Goal: Information Seeking & Learning: Learn about a topic

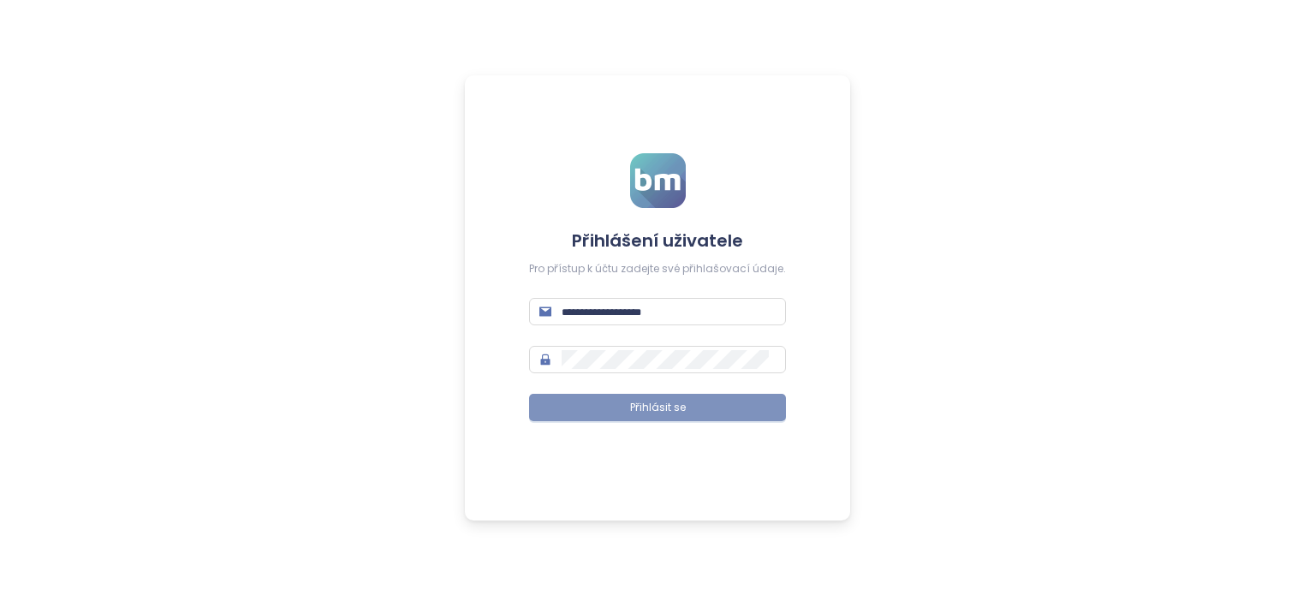
type input "**********"
click at [668, 404] on span "Přihlásit se" at bounding box center [658, 408] width 56 height 16
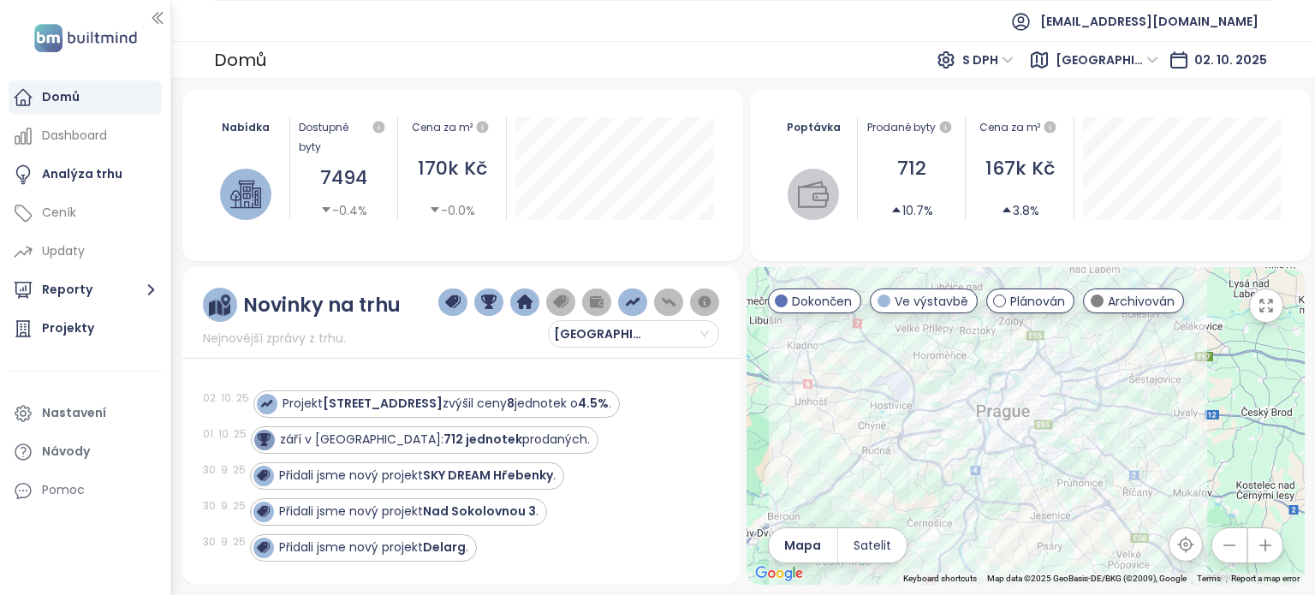
click at [1267, 540] on icon "button" at bounding box center [1264, 545] width 17 height 17
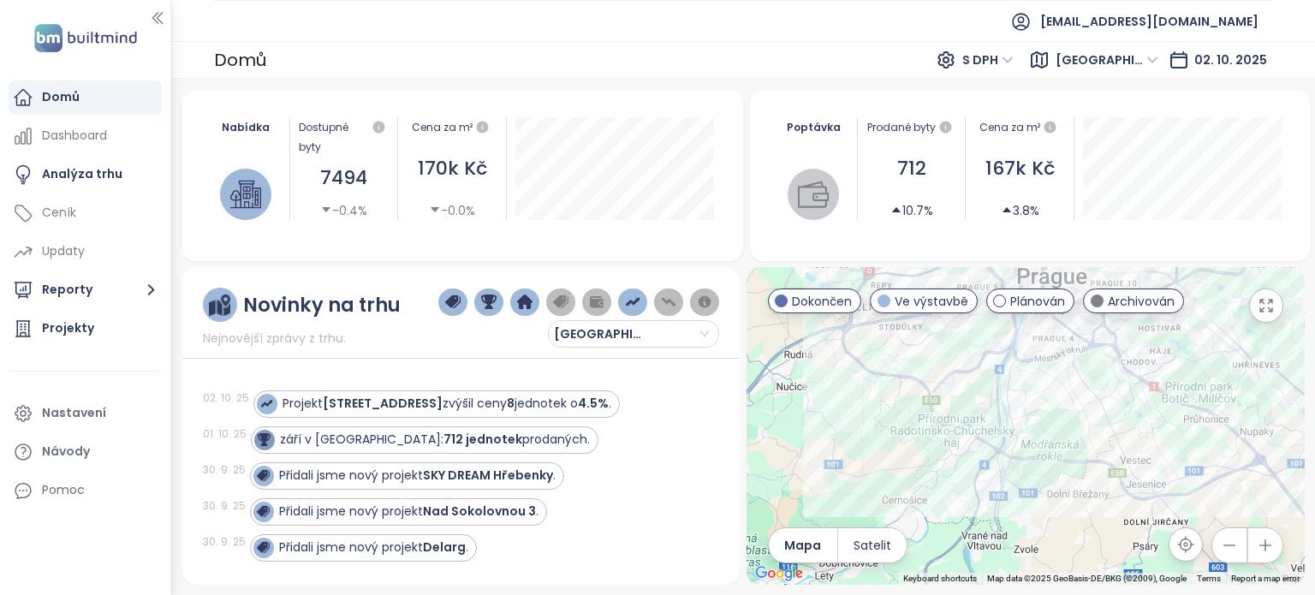
drag, startPoint x: 1085, startPoint y: 537, endPoint x: 1155, endPoint y: 403, distance: 150.8
click at [1155, 403] on div at bounding box center [1025, 426] width 558 height 318
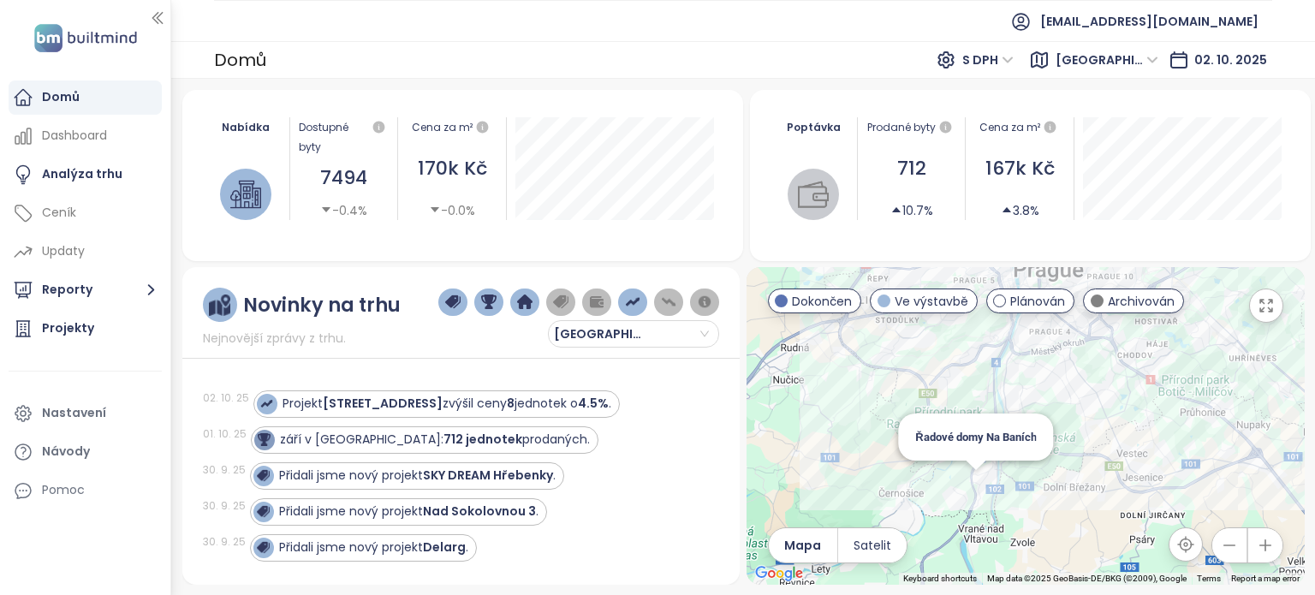
click at [976, 482] on div "Řadové domy Na Baních" at bounding box center [1025, 426] width 558 height 318
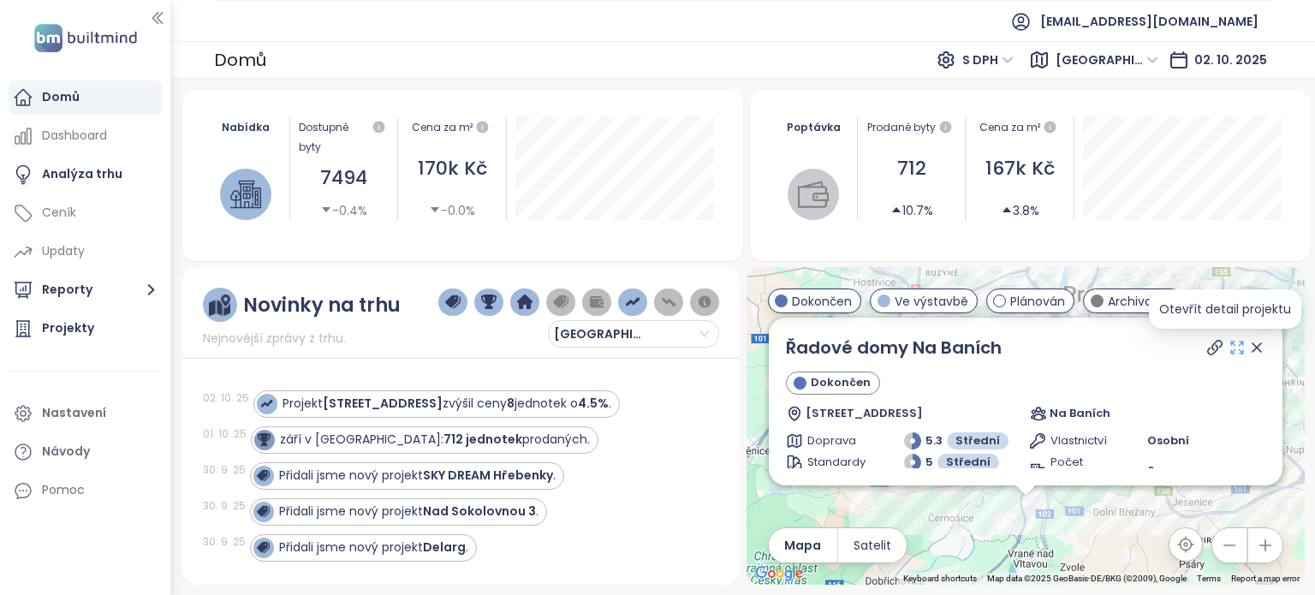
click at [1231, 353] on icon at bounding box center [1237, 347] width 12 height 12
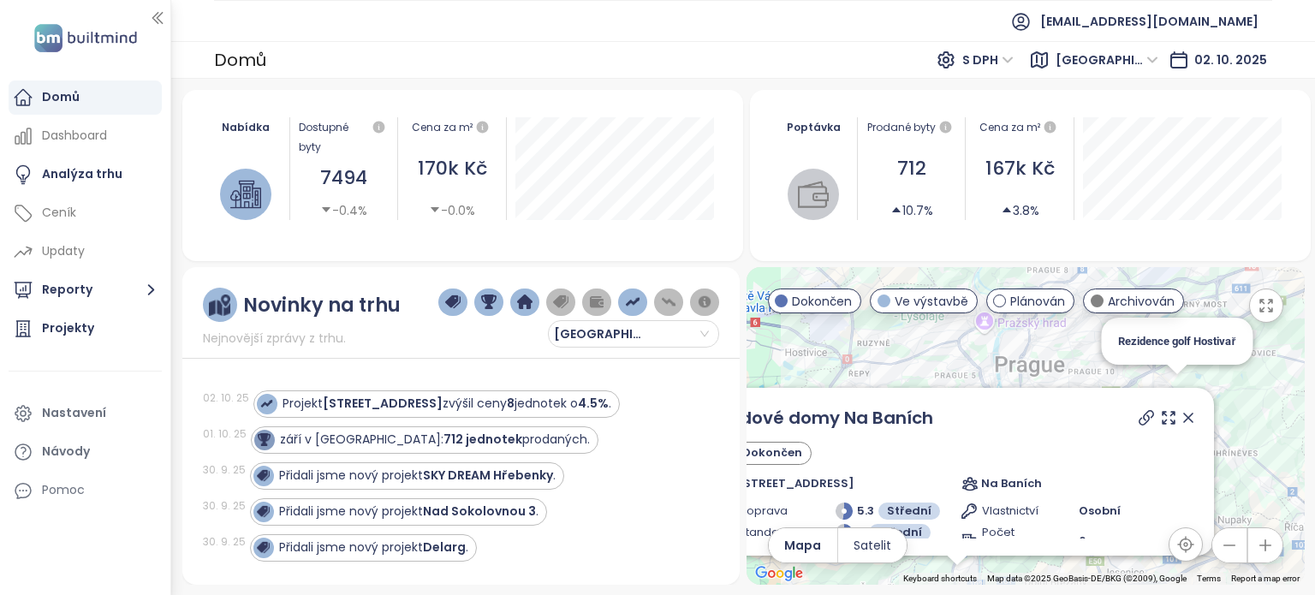
click at [1242, 352] on div "Rezidence golf Hostivař" at bounding box center [1176, 341] width 151 height 47
click at [1179, 424] on icon at bounding box center [1187, 417] width 17 height 17
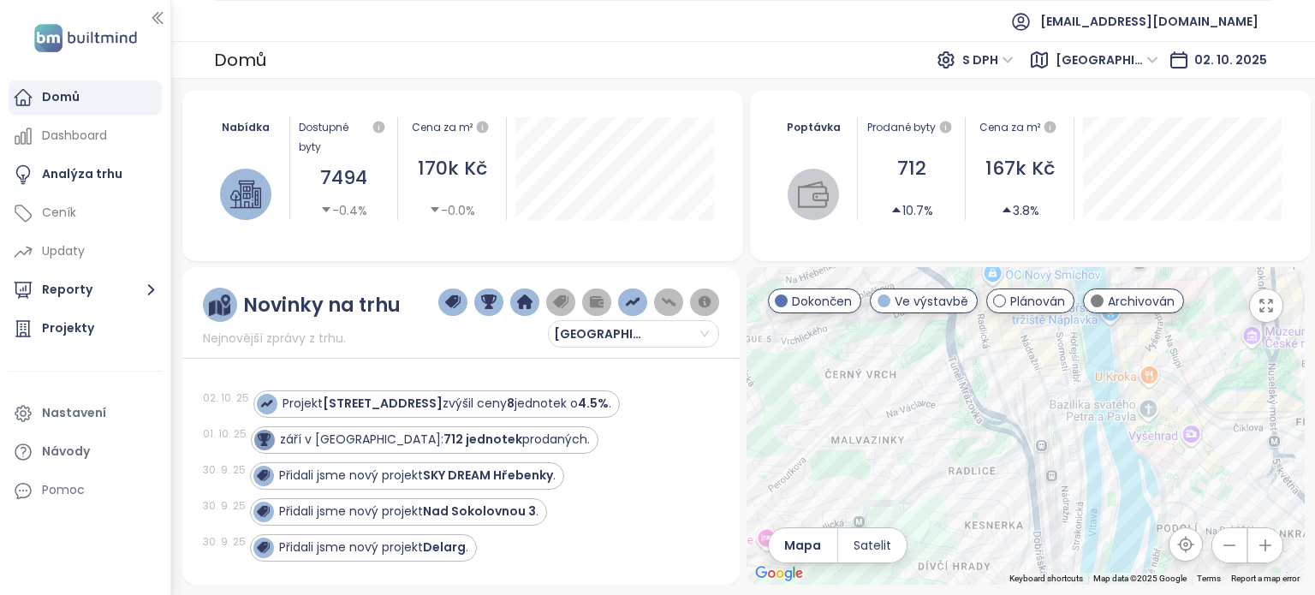
drag, startPoint x: 1137, startPoint y: 353, endPoint x: 1102, endPoint y: 448, distance: 102.1
click at [1102, 448] on div at bounding box center [1025, 426] width 558 height 318
click at [1119, 437] on div at bounding box center [1025, 426] width 558 height 318
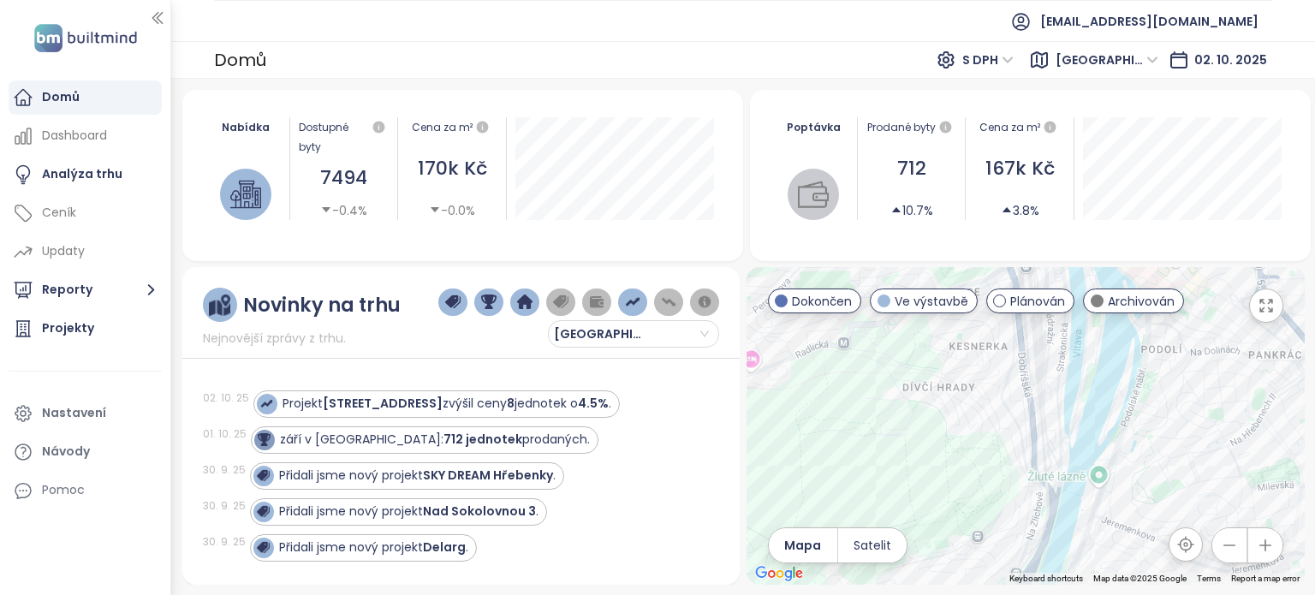
drag, startPoint x: 1112, startPoint y: 490, endPoint x: 1085, endPoint y: 341, distance: 151.3
click at [1096, 297] on div "← Move left → Move right ↑ Move up ↓ Move down + Zoom in - Zoom out Home Jump l…" at bounding box center [1025, 426] width 558 height 318
click at [1060, 434] on div "[PERSON_NAME] - jih" at bounding box center [1025, 426] width 558 height 318
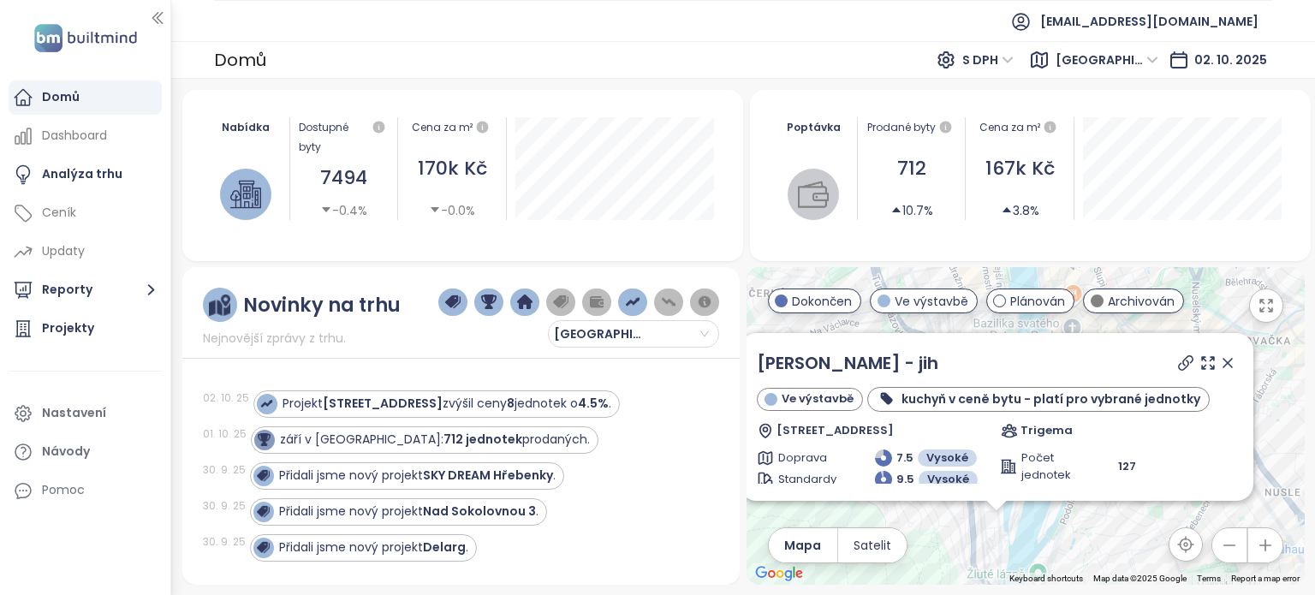
drag, startPoint x: 1172, startPoint y: 425, endPoint x: 1142, endPoint y: 554, distance: 132.7
click at [1142, 554] on div "Lihovar Smíchov - jih Ve výstavbě kuchyň v ceně bytu - platí pro vybrané jednot…" at bounding box center [1025, 426] width 558 height 318
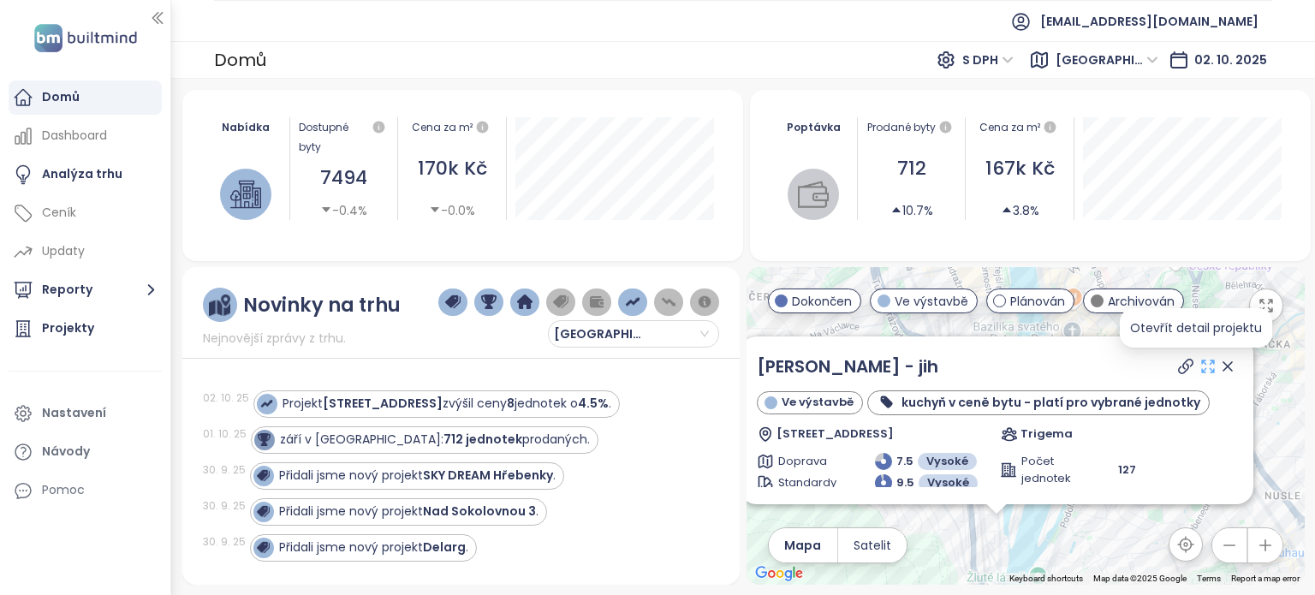
click at [1199, 365] on icon at bounding box center [1207, 366] width 17 height 17
click at [1223, 366] on icon at bounding box center [1227, 366] width 9 height 9
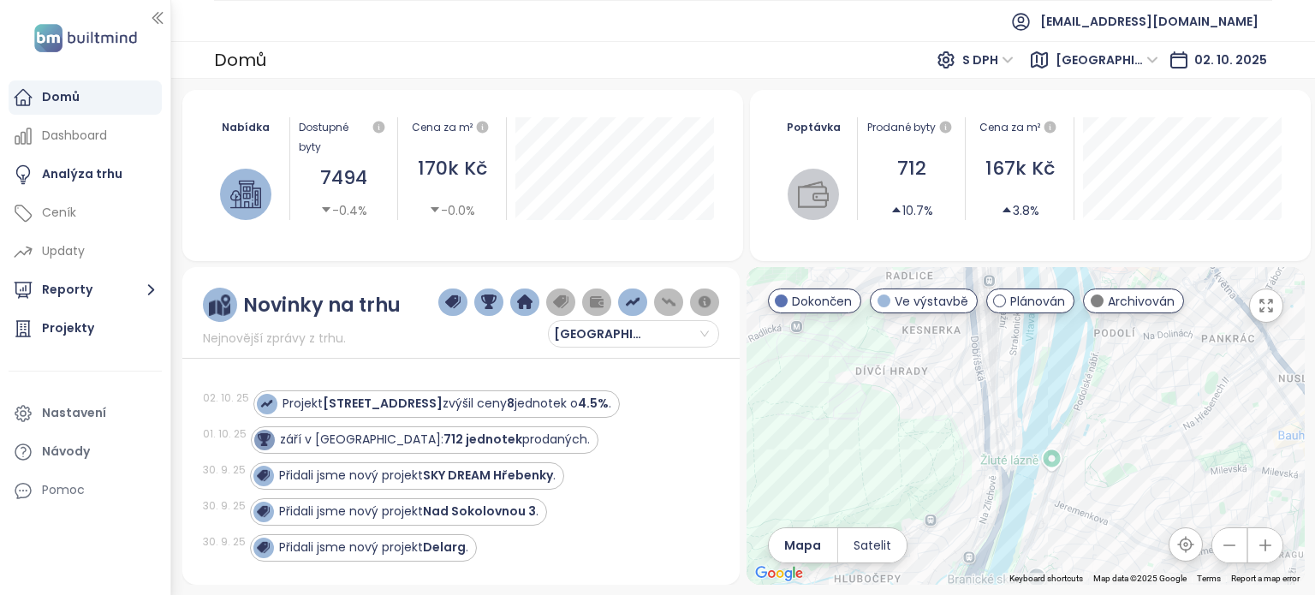
drag, startPoint x: 1085, startPoint y: 430, endPoint x: 1105, endPoint y: 227, distance: 204.6
click at [1106, 222] on div "Nabídka Dostupné byty 7494 -0.4% Cena za m² 170k Kč -0.0% [DATE] Dostupné jedno…" at bounding box center [743, 337] width 1122 height 495
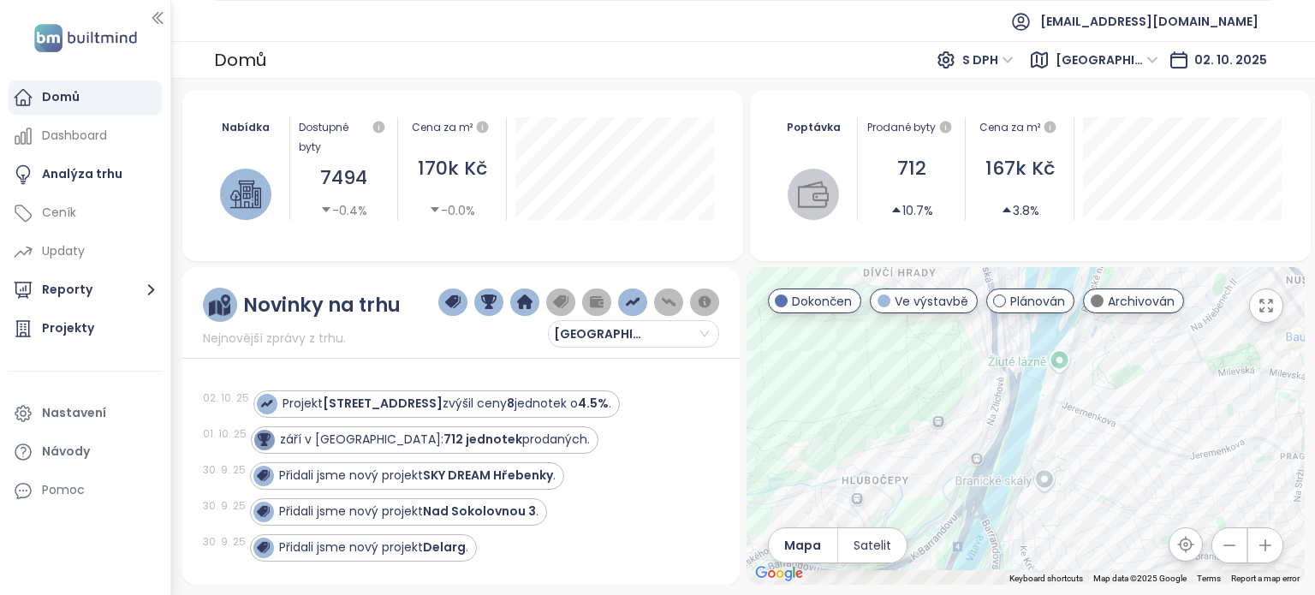
drag, startPoint x: 1064, startPoint y: 410, endPoint x: 1099, endPoint y: 270, distance: 143.8
click at [1099, 270] on div at bounding box center [1025, 426] width 558 height 318
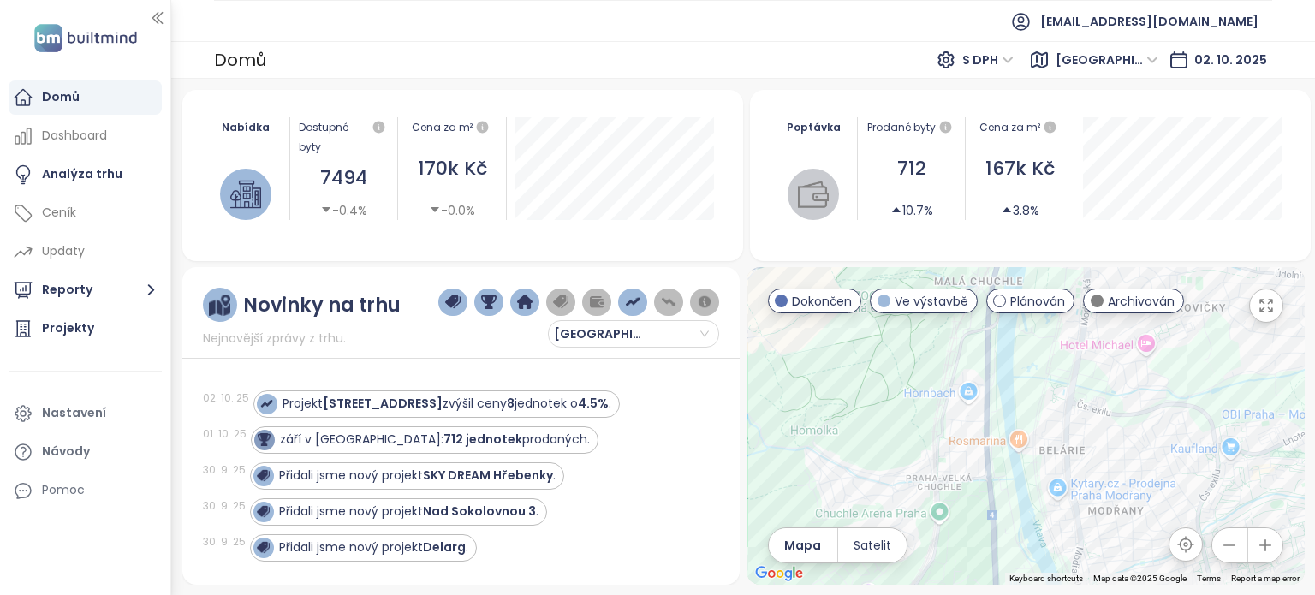
drag, startPoint x: 1051, startPoint y: 496, endPoint x: 1048, endPoint y: 413, distance: 83.1
click at [1048, 413] on div at bounding box center [1025, 426] width 558 height 318
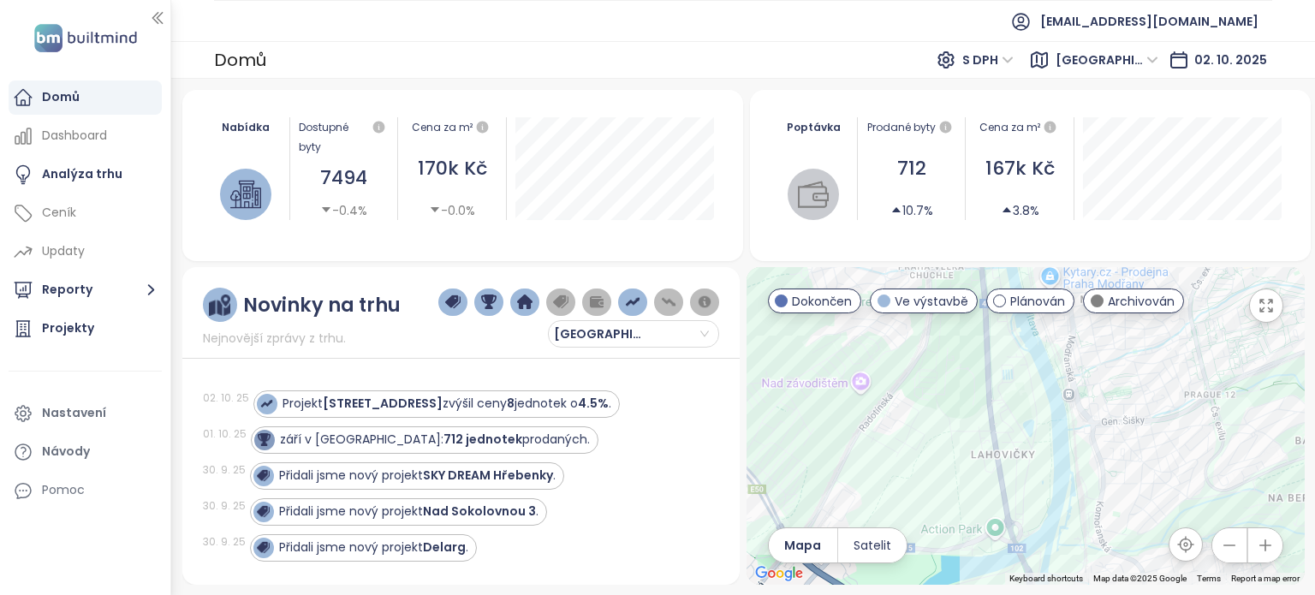
drag, startPoint x: 1027, startPoint y: 474, endPoint x: 1032, endPoint y: 252, distance: 221.7
click at [1032, 252] on div "Nabídka Dostupné byty 7494 -0.4% Cena za m² 170k Kč -0.0% [DATE] Dostupné jedno…" at bounding box center [743, 337] width 1122 height 495
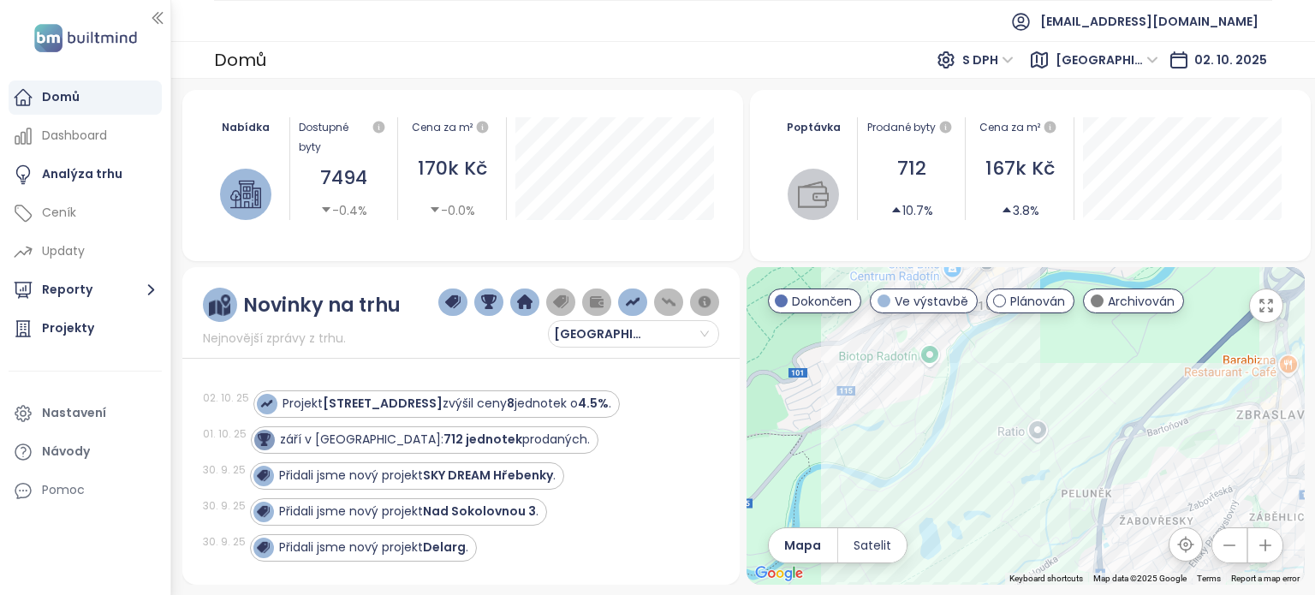
drag, startPoint x: 1024, startPoint y: 455, endPoint x: 1314, endPoint y: 438, distance: 289.8
click at [1314, 438] on div "Nabídka Dostupné byty 7494 -0.4% Cena za m² 170k Kč -0.0% [DATE] Dostupné jedno…" at bounding box center [742, 337] width 1143 height 516
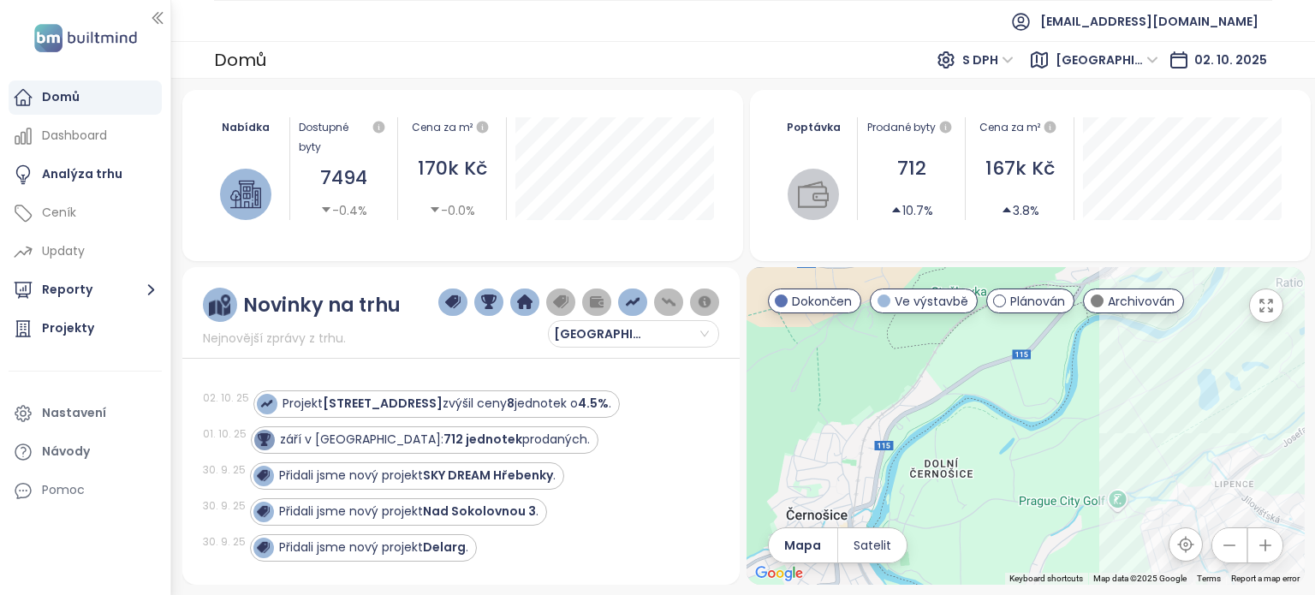
drag, startPoint x: 894, startPoint y: 409, endPoint x: 1179, endPoint y: 263, distance: 321.1
click at [1179, 263] on div "Nabídka Dostupné byty 7494 -0.4% Cena za m² 170k Kč -0.0% [DATE] Dostupné jedno…" at bounding box center [743, 337] width 1122 height 495
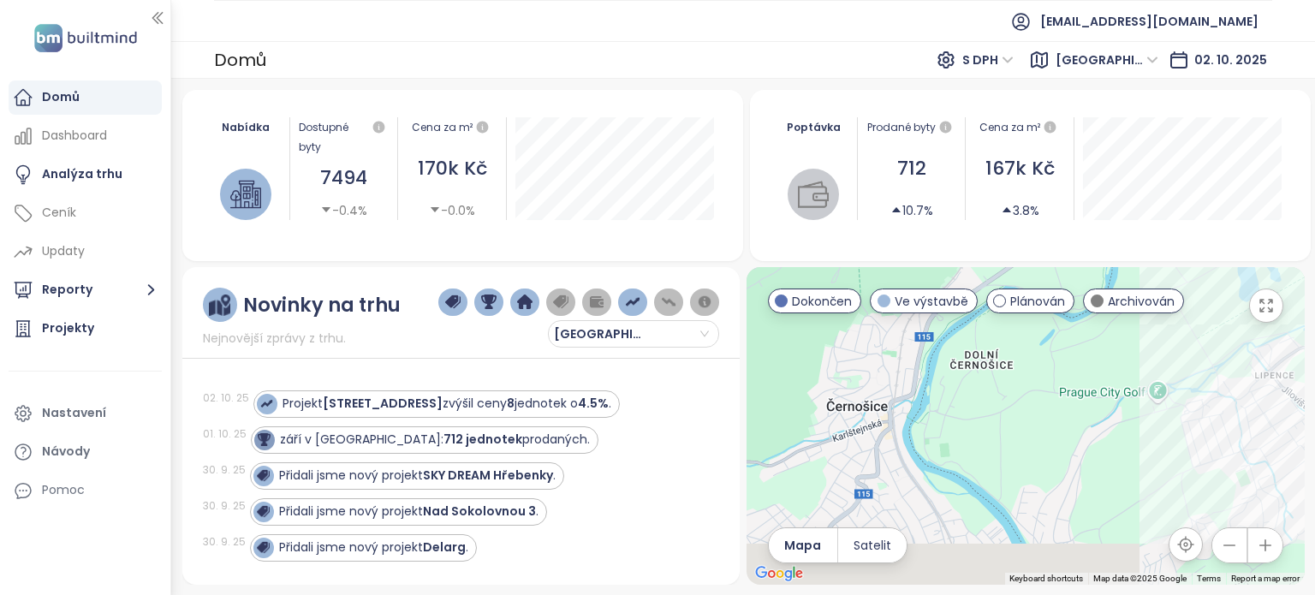
drag, startPoint x: 968, startPoint y: 420, endPoint x: 1009, endPoint y: 300, distance: 126.7
click at [1009, 300] on div "← Move left → Move right ↑ Move up ↓ Move down + Zoom in - Zoom out Home Jump l…" at bounding box center [1025, 426] width 558 height 318
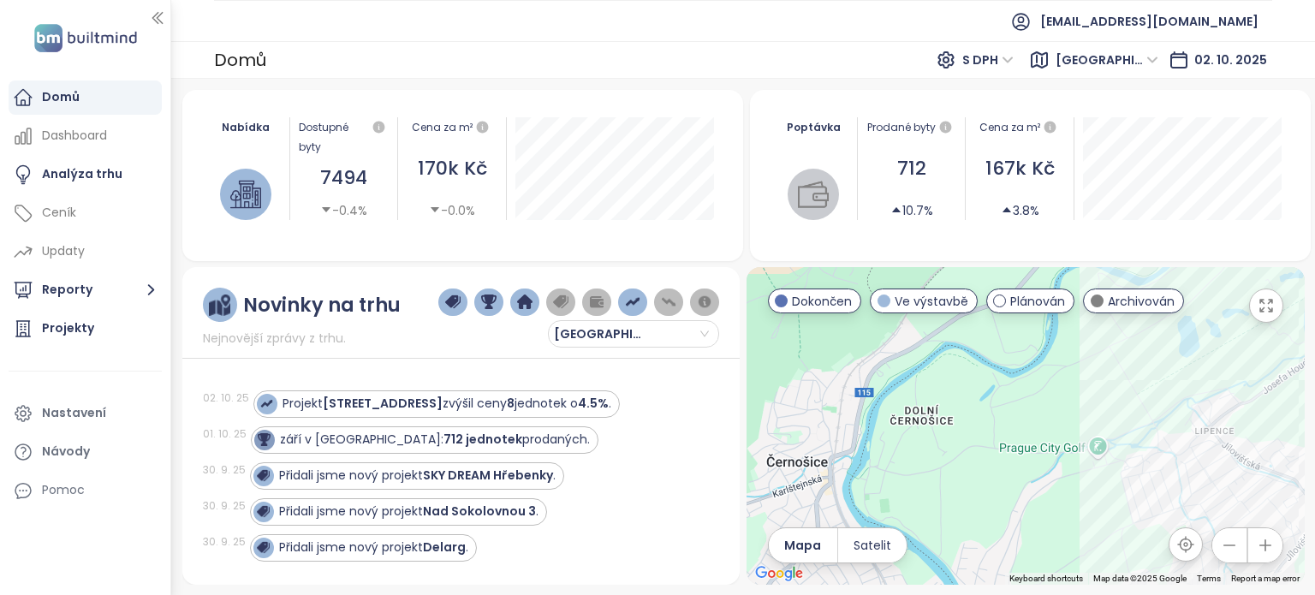
drag, startPoint x: 1024, startPoint y: 448, endPoint x: 941, endPoint y: 500, distance: 98.1
click at [941, 500] on div at bounding box center [1025, 426] width 558 height 318
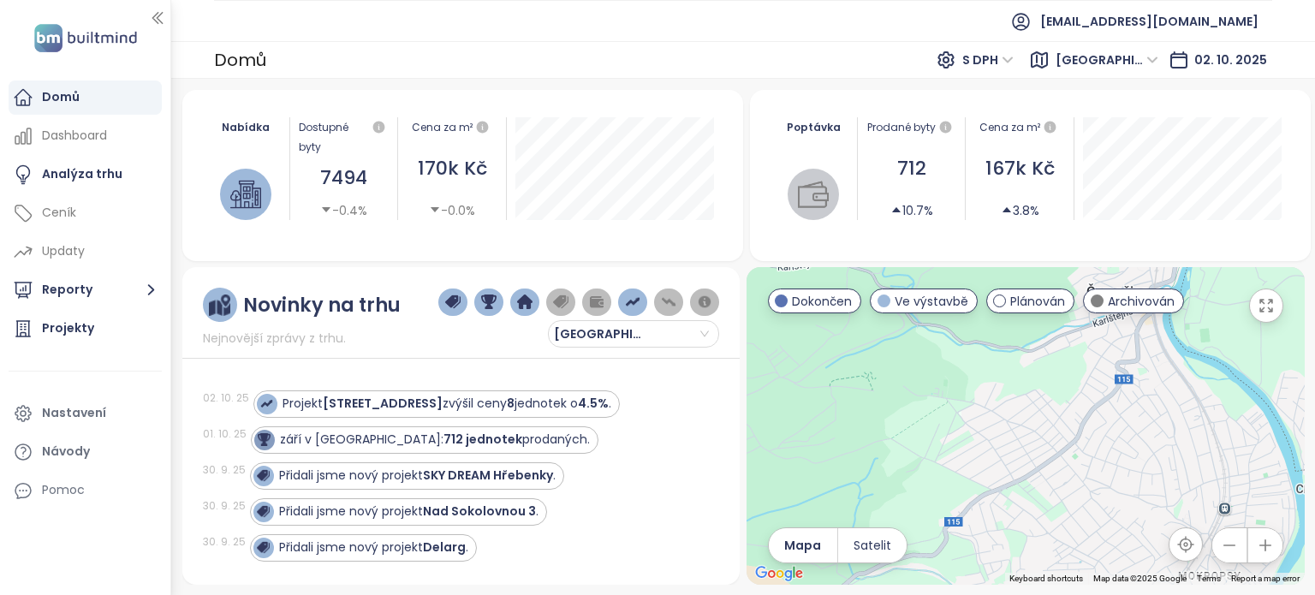
drag, startPoint x: 865, startPoint y: 516, endPoint x: 1192, endPoint y: 341, distance: 370.6
click at [1192, 341] on div at bounding box center [1025, 426] width 558 height 318
click at [1236, 543] on icon "button" at bounding box center [1228, 545] width 17 height 17
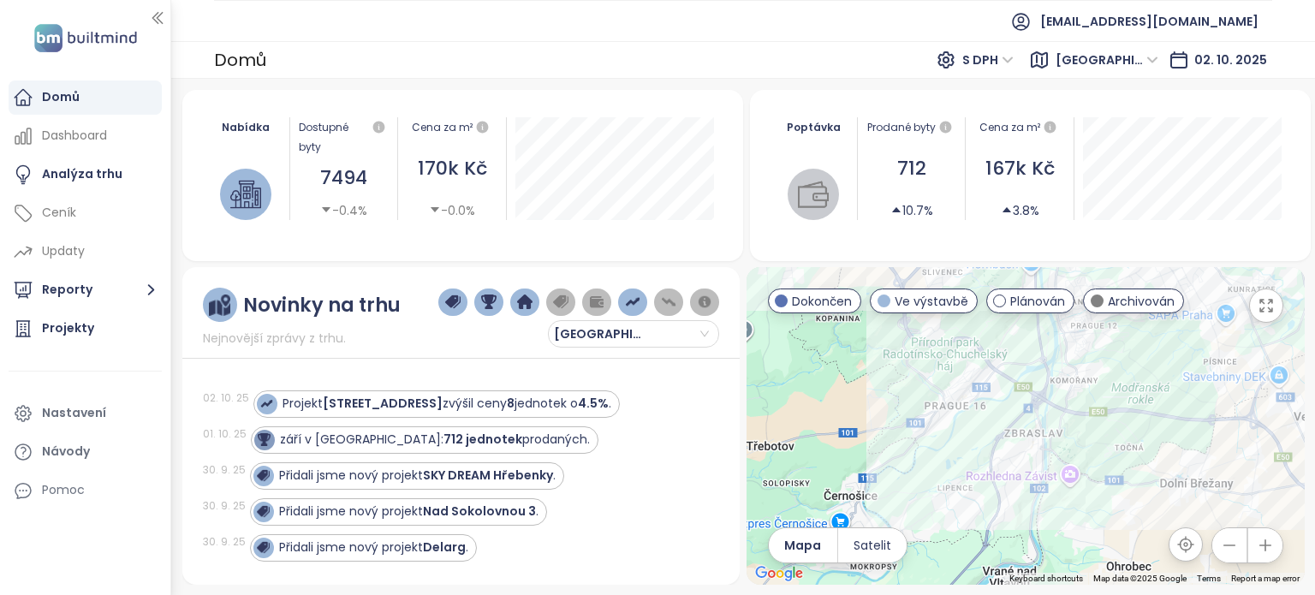
drag, startPoint x: 1260, startPoint y: 421, endPoint x: 1072, endPoint y: 591, distance: 252.7
click at [1072, 591] on div "Nabídka Dostupné byty 7494 -0.4% Cena za m² 170k Kč -0.0% [DATE] Dostupné jedno…" at bounding box center [742, 337] width 1143 height 516
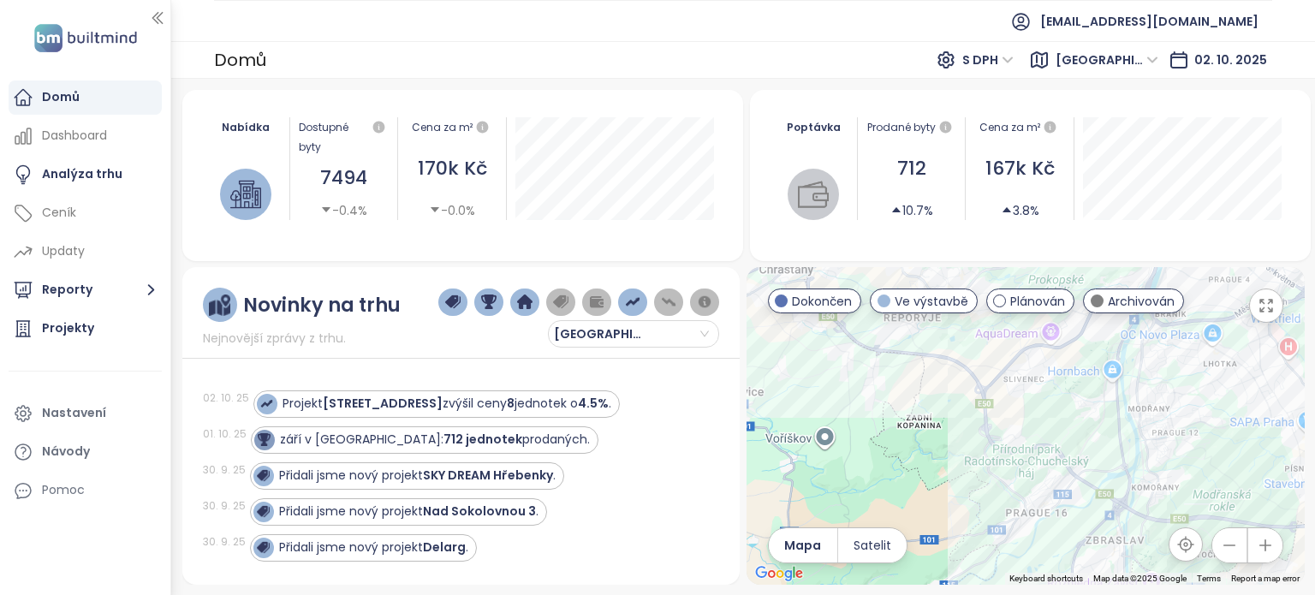
drag, startPoint x: 1030, startPoint y: 450, endPoint x: 1174, endPoint y: 519, distance: 159.6
click at [1174, 519] on div at bounding box center [1025, 426] width 558 height 318
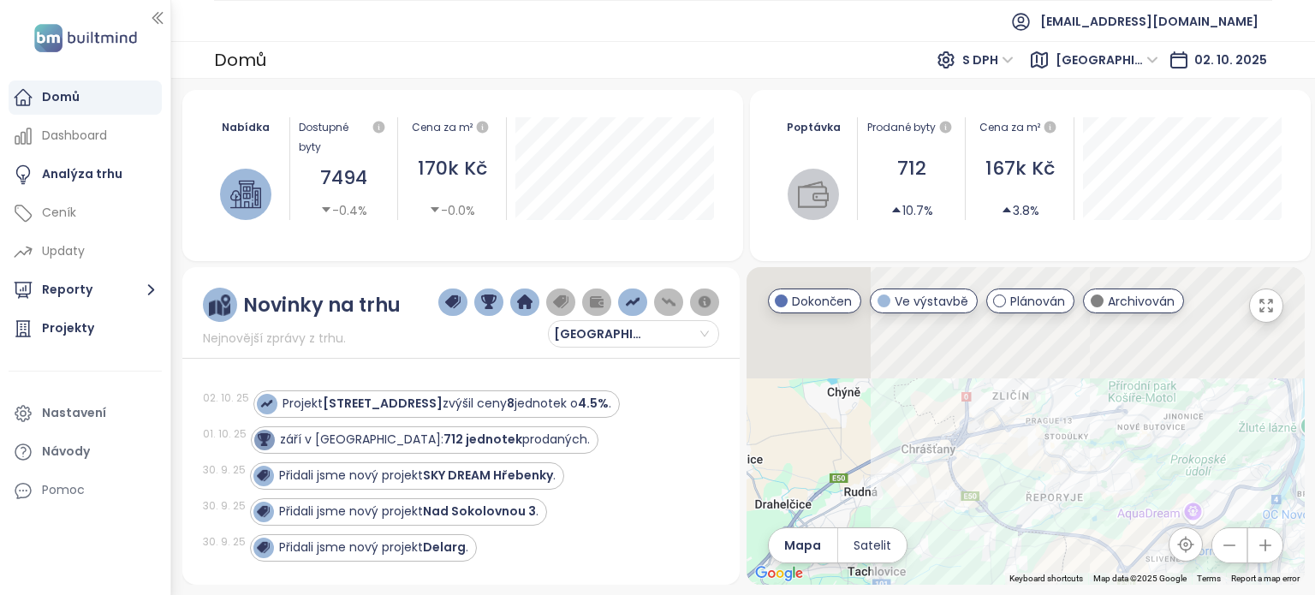
drag, startPoint x: 1072, startPoint y: 410, endPoint x: 1107, endPoint y: 562, distance: 156.5
click at [1107, 562] on div at bounding box center [1025, 426] width 558 height 318
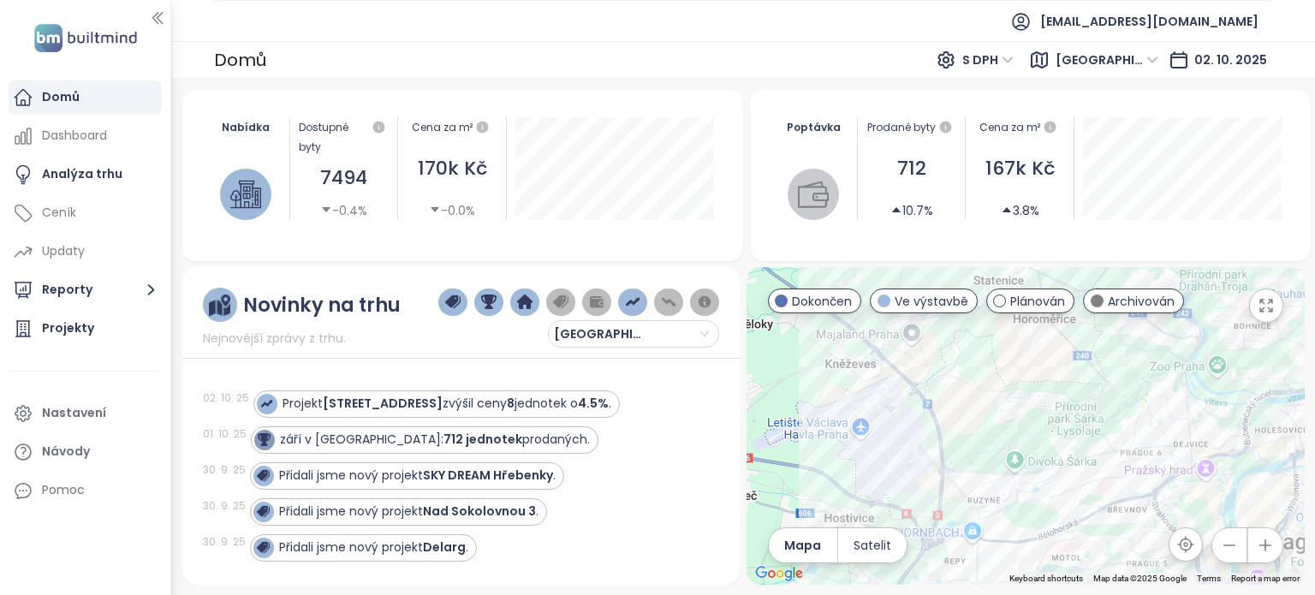
drag, startPoint x: 1119, startPoint y: 380, endPoint x: 1041, endPoint y: 572, distance: 206.9
click at [1041, 572] on div "Keyboard shortcuts Map Data Map data ©2025 Google Map data ©2025 Google 1 km Cl…" at bounding box center [1025, 426] width 558 height 318
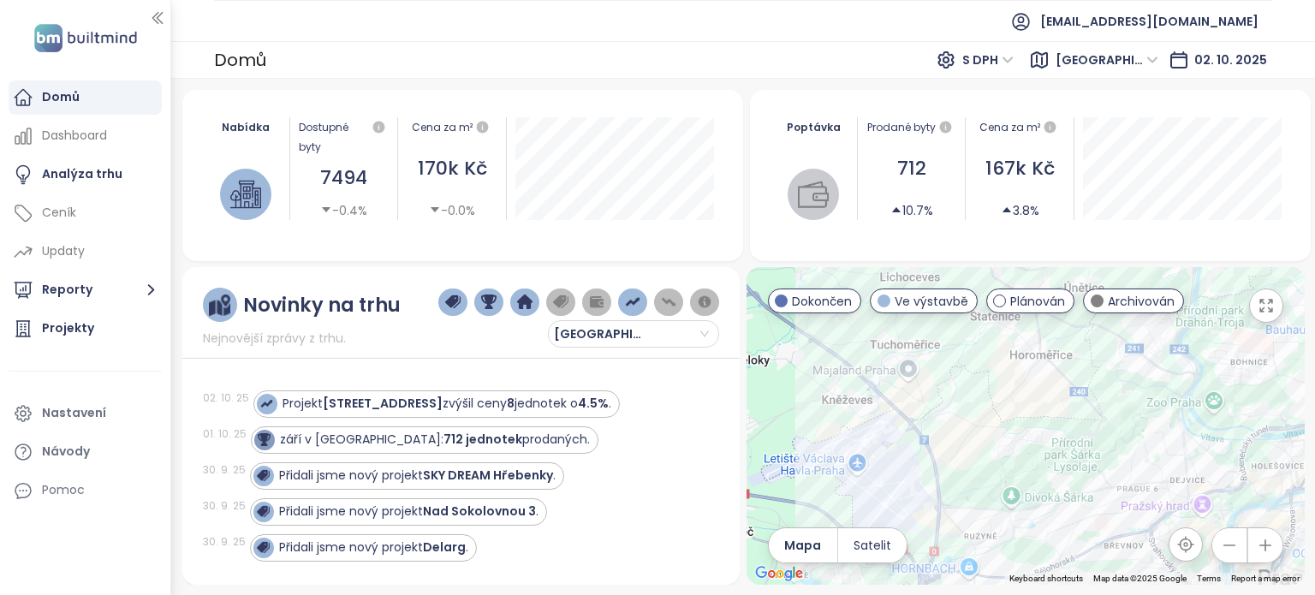
drag, startPoint x: 1073, startPoint y: 395, endPoint x: 1066, endPoint y: 409, distance: 16.5
click at [1066, 409] on div at bounding box center [1025, 426] width 558 height 318
click at [986, 420] on div "Sunset [GEOGRAPHIC_DATA]" at bounding box center [1025, 426] width 558 height 318
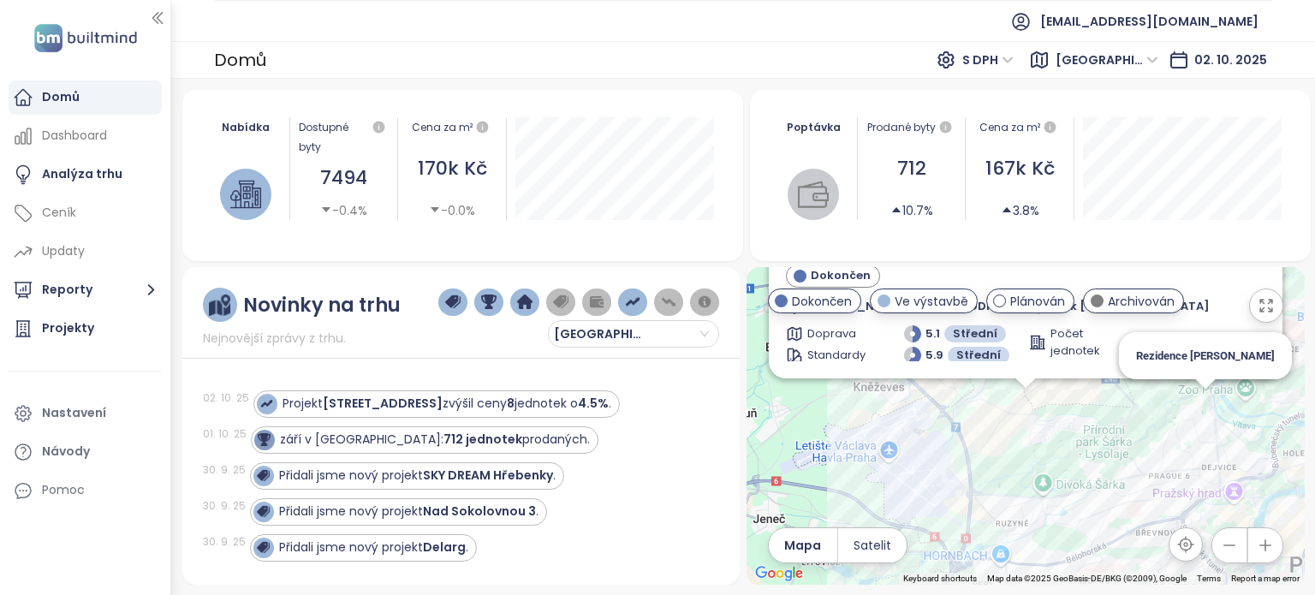
click at [1198, 401] on div "Sunset Nebušice Dokončen Edvardova 907/907, 164 00 [GEOGRAPHIC_DATA], [GEOGRAPH…" at bounding box center [1025, 426] width 558 height 318
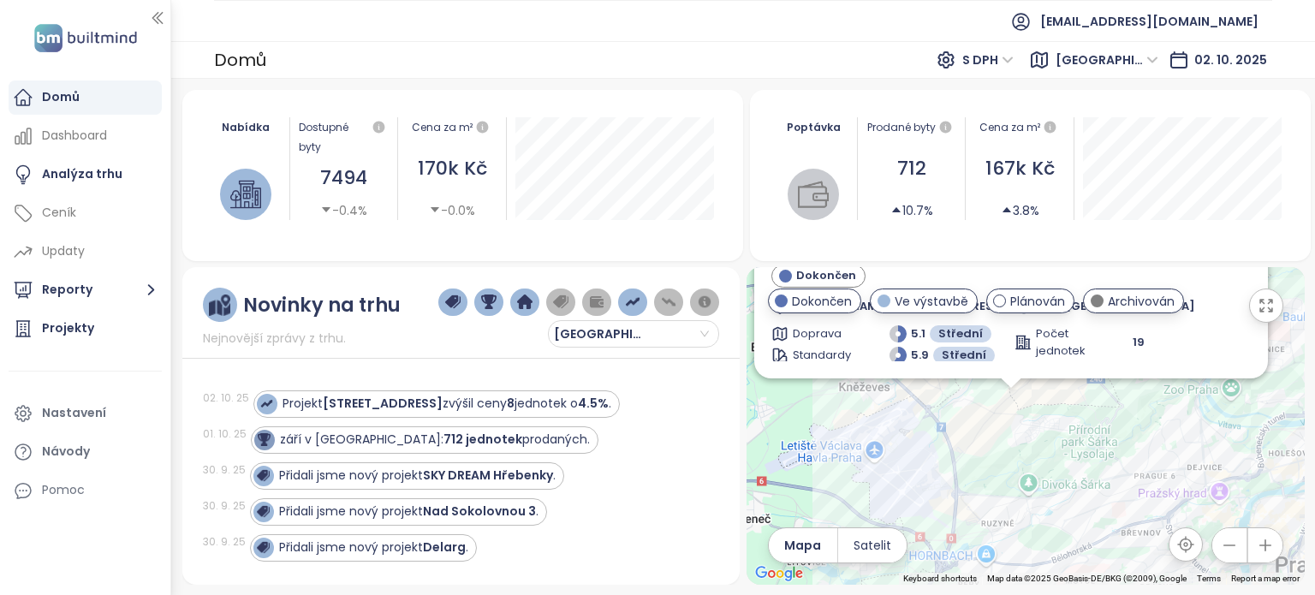
click at [1130, 514] on div "Sunset Nebušice Dokončen Edvardova 907/907, 164 00 [GEOGRAPHIC_DATA], [GEOGRAPH…" at bounding box center [1025, 426] width 558 height 318
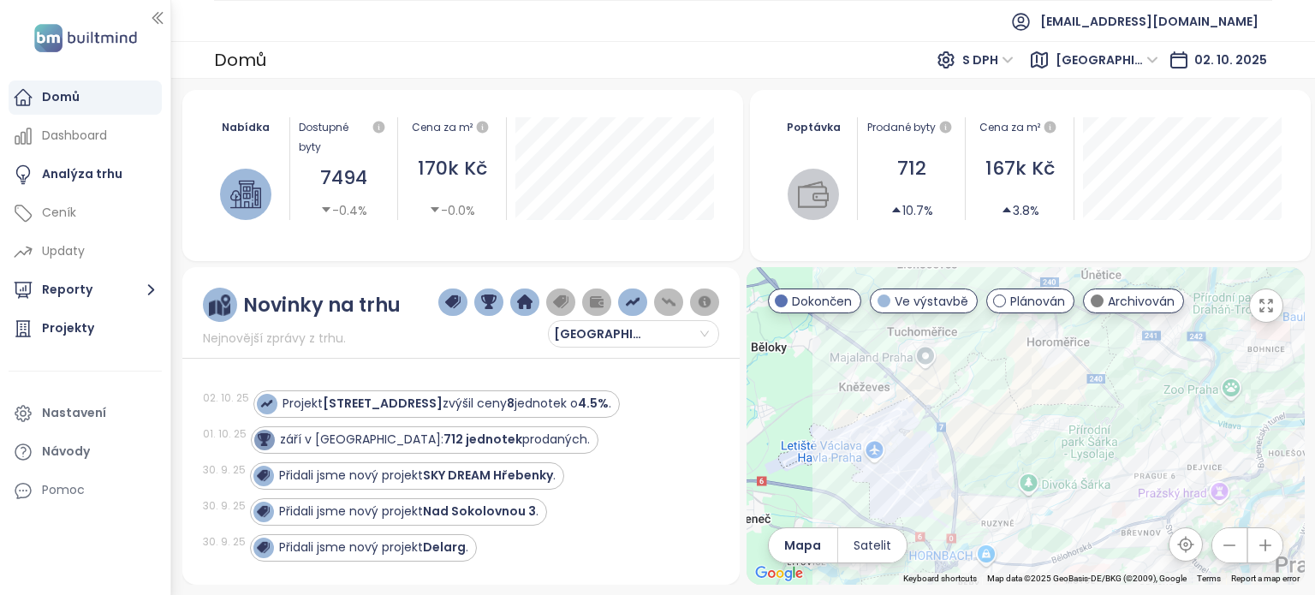
drag, startPoint x: 1149, startPoint y: 397, endPoint x: 1053, endPoint y: 485, distance: 130.2
click at [1053, 485] on div at bounding box center [1025, 426] width 558 height 318
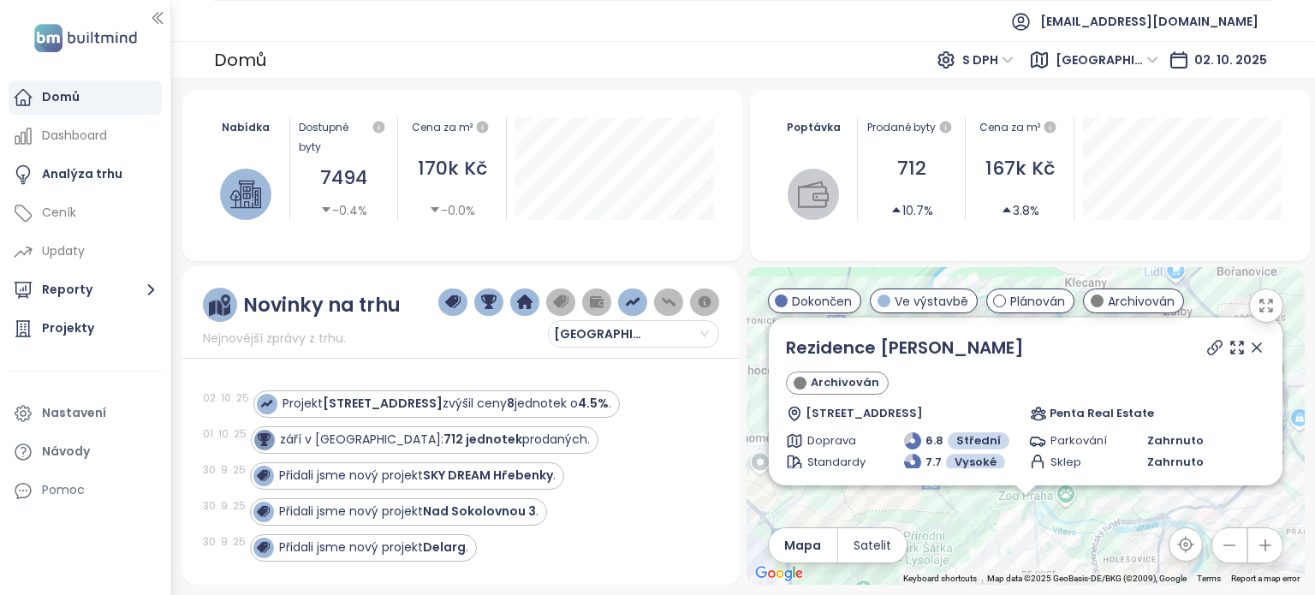
drag, startPoint x: 1245, startPoint y: 346, endPoint x: 751, endPoint y: 417, distance: 498.9
click at [1248, 346] on icon at bounding box center [1256, 347] width 17 height 17
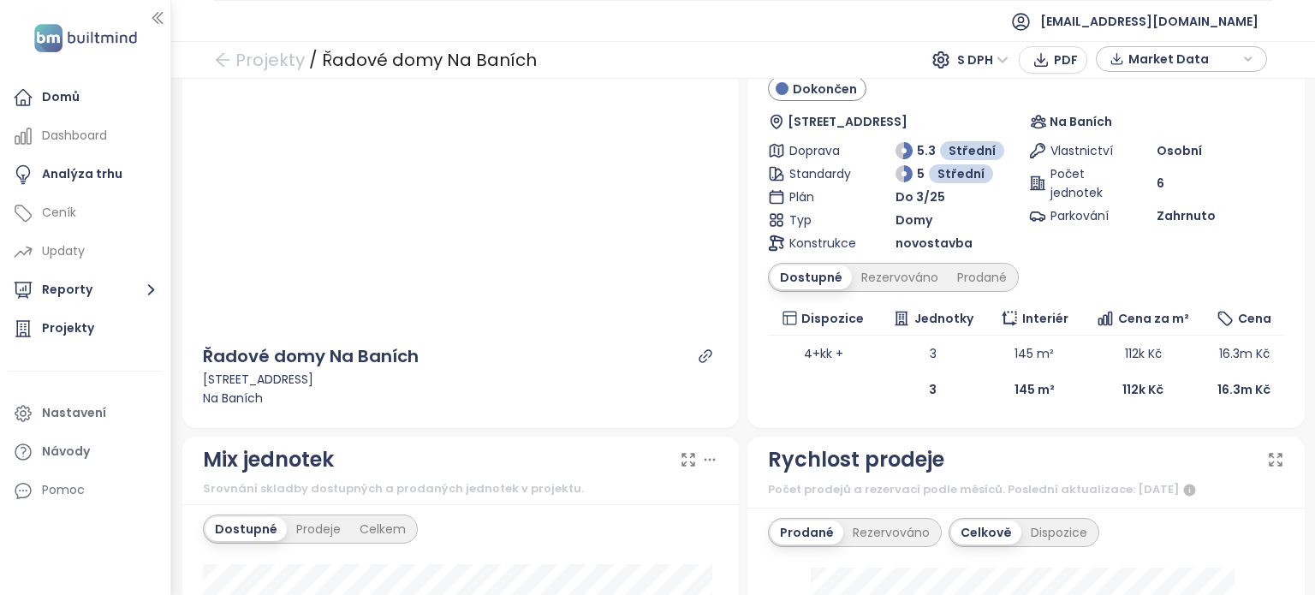
scroll to position [15, 0]
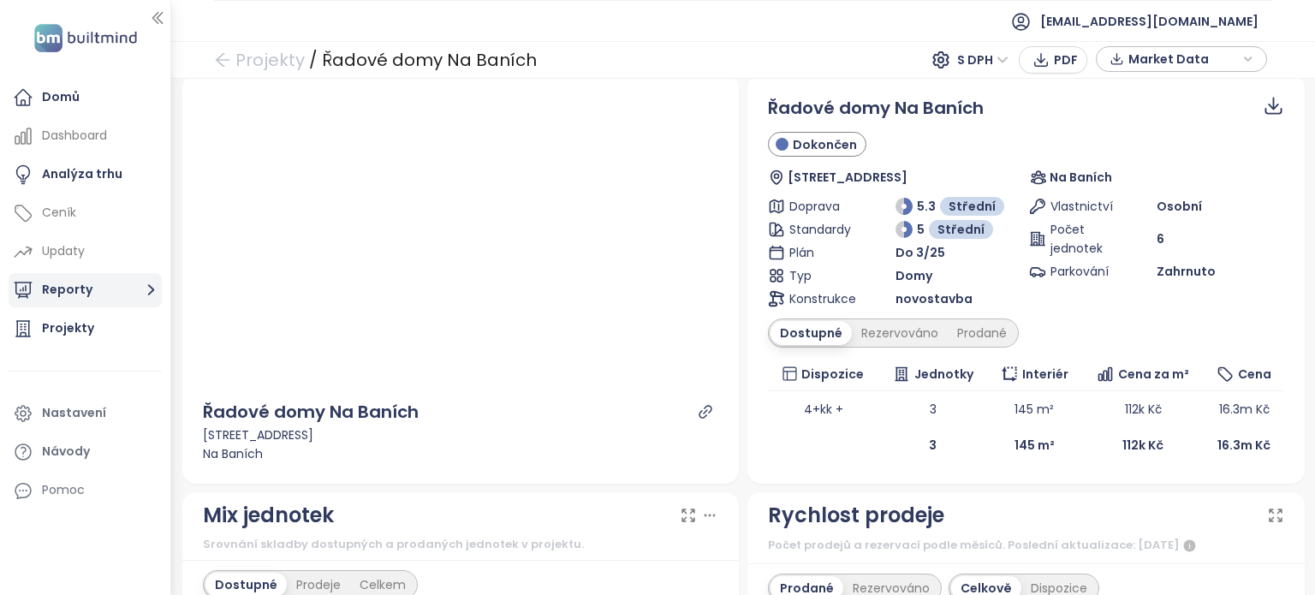
click at [79, 297] on button "Reporty" at bounding box center [85, 290] width 153 height 34
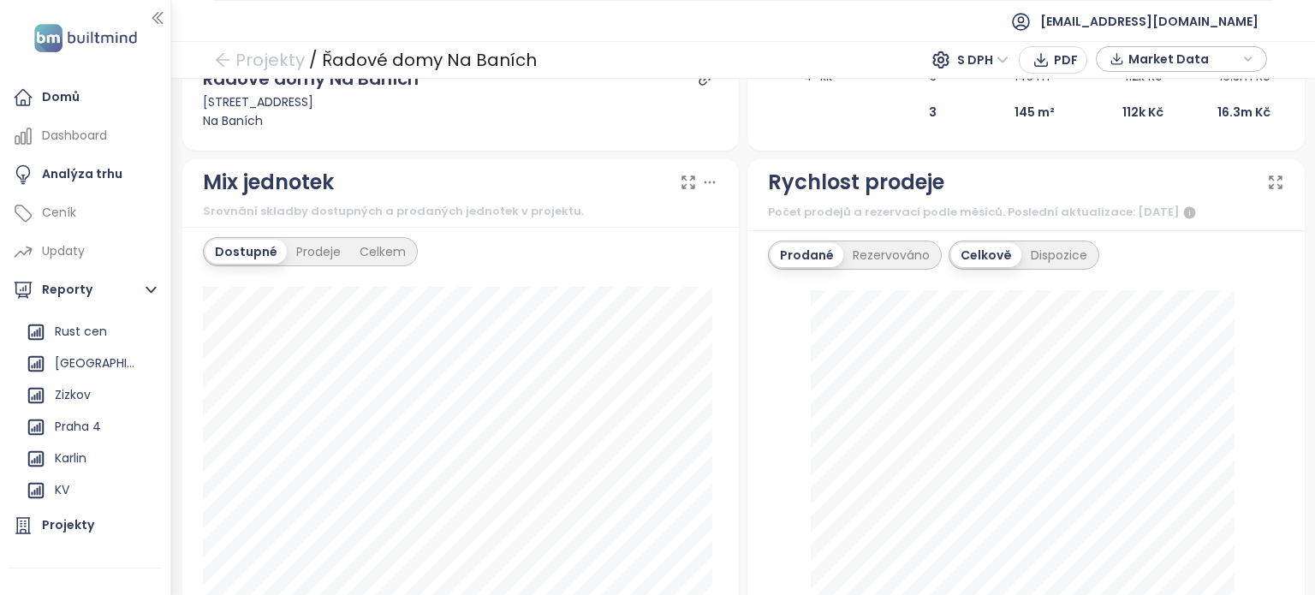
scroll to position [0, 0]
